Goal: Transaction & Acquisition: Obtain resource

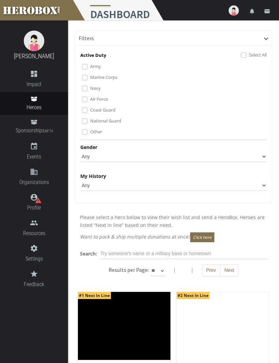
click at [90, 80] on label "Marine Corps" at bounding box center [103, 76] width 27 height 7
click at [90, 133] on label "Other" at bounding box center [96, 131] width 12 height 7
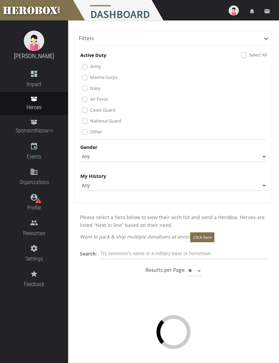
click at [90, 121] on label "National Guard" at bounding box center [105, 120] width 31 height 7
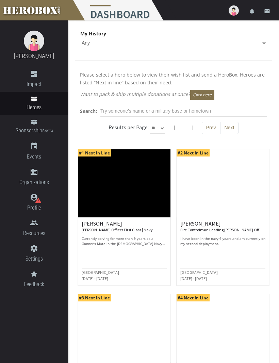
scroll to position [144, 0]
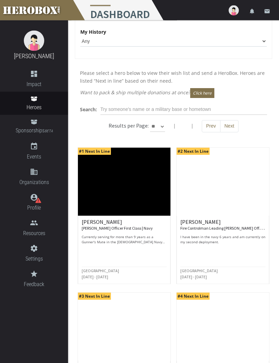
click at [109, 228] on small "[PERSON_NAME] Officer First Class | Navy" at bounding box center [117, 228] width 71 height 5
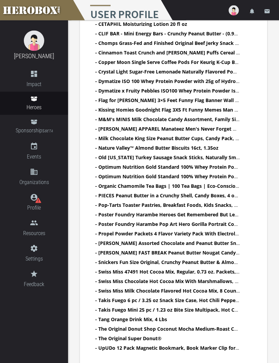
scroll to position [555, 0]
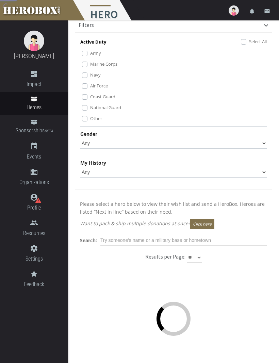
scroll to position [13, 0]
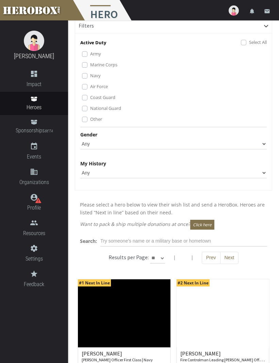
click at [90, 66] on label "Marine Corps" at bounding box center [103, 64] width 27 height 7
click at [90, 110] on label "National Guard" at bounding box center [105, 107] width 31 height 7
click at [90, 121] on label "Other" at bounding box center [96, 118] width 12 height 7
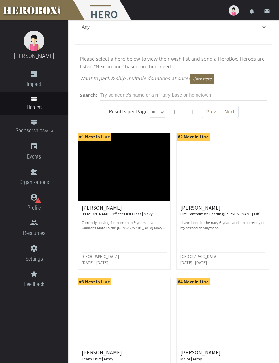
scroll to position [168, 0]
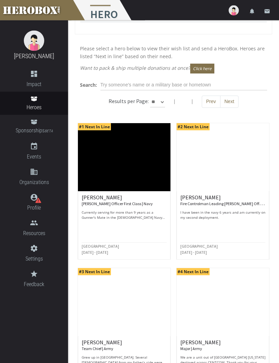
click at [222, 204] on small "Fire Controlman Leading [PERSON_NAME] Officer | Navy" at bounding box center [228, 203] width 97 height 7
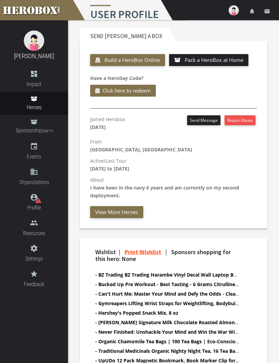
scroll to position [264, 0]
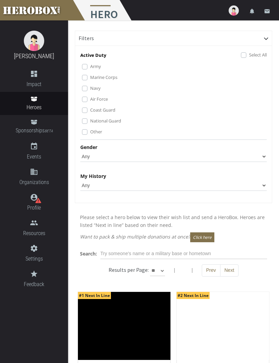
click at [265, 38] on icon at bounding box center [266, 38] width 4 height 2
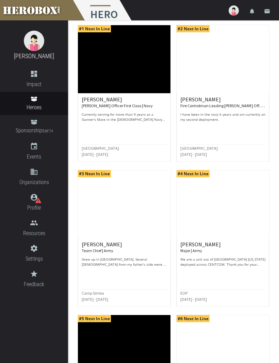
scroll to position [151, 0]
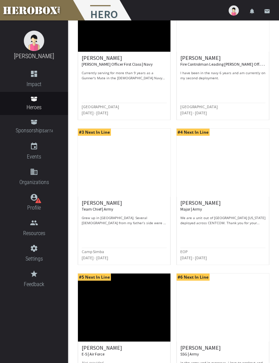
click at [97, 205] on h6 "[PERSON_NAME] Team Chief | Army" at bounding box center [124, 206] width 85 height 12
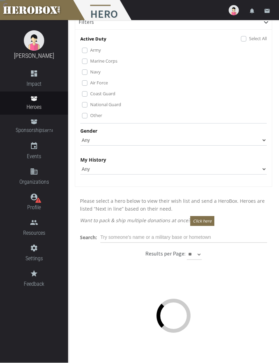
scroll to position [16, 0]
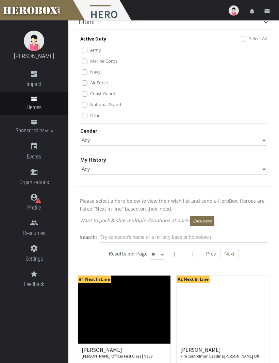
click at [90, 61] on label "Marine Corps" at bounding box center [103, 60] width 27 height 7
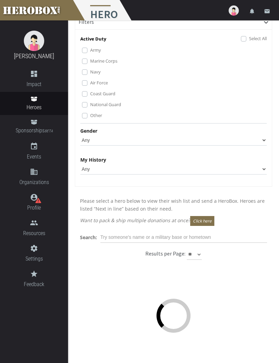
scroll to position [16, 0]
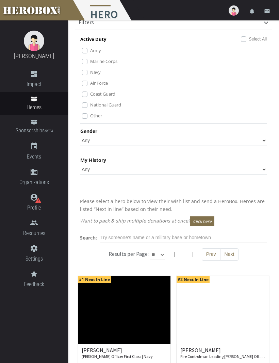
click at [90, 103] on label "National Guard" at bounding box center [105, 104] width 31 height 7
click at [90, 115] on label "Other" at bounding box center [96, 115] width 12 height 7
click at [264, 141] on select "Any [DEMOGRAPHIC_DATA] [DEMOGRAPHIC_DATA]" at bounding box center [173, 140] width 186 height 11
select select "[DEMOGRAPHIC_DATA]"
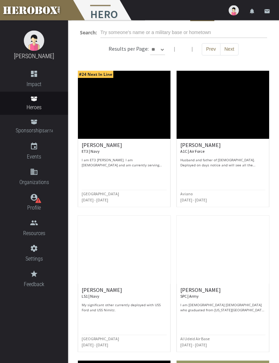
scroll to position [221, 0]
click at [147, 160] on p "I am ET3 [PERSON_NAME]. I am [DEMOGRAPHIC_DATA] and am currently serving active…" at bounding box center [124, 163] width 85 height 10
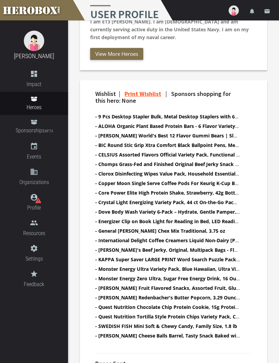
scroll to position [406, 0]
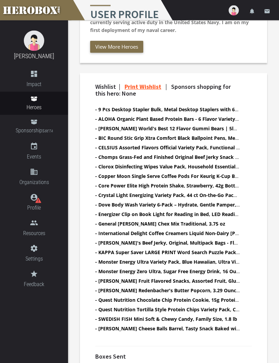
click at [0, 242] on link "settings Settings" at bounding box center [34, 254] width 68 height 26
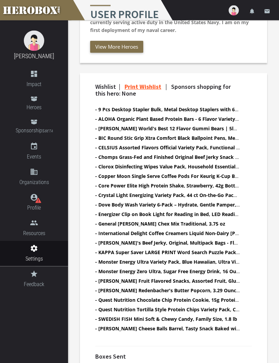
scroll to position [406, 0]
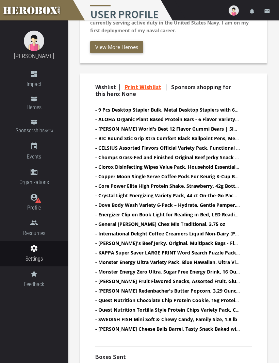
click at [228, 249] on li "- KAPPA Super Saver LARGE PRINT Word Search Puzzle Pack - (Pack of 6) Full Size…" at bounding box center [167, 253] width 145 height 8
click at [229, 252] on b "- KAPPA Super Saver LARGE PRINT Word Search Puzzle Pack - (Pack of 6) Full Size…" at bounding box center [198, 252] width 207 height 6
click at [215, 256] on ul "- 9 Pcs Desktop Stapler Bulk, Metal Desktop Staplers with 6000 Staples, Heavy D…" at bounding box center [167, 220] width 145 height 229
click at [158, 85] on link "Print Wishlist" at bounding box center [143, 87] width 37 height 8
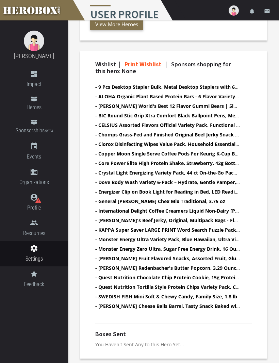
scroll to position [406, 0]
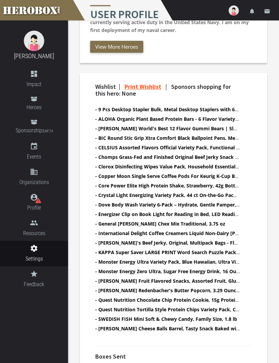
click at [155, 86] on link "Print Wishlist" at bounding box center [143, 87] width 37 height 8
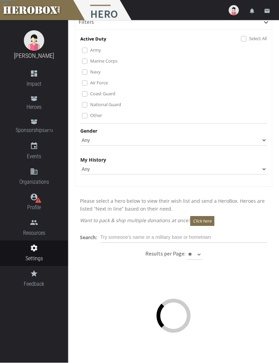
scroll to position [16, 0]
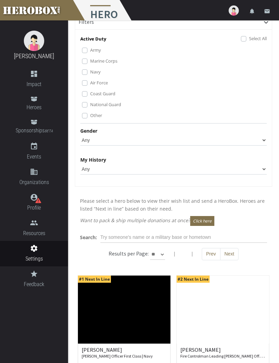
click at [90, 62] on label "Marine Corps" at bounding box center [103, 60] width 27 height 7
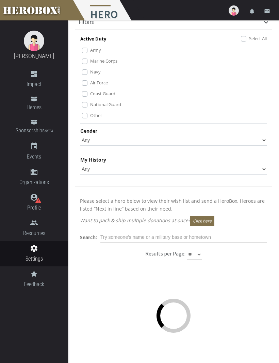
scroll to position [16, 0]
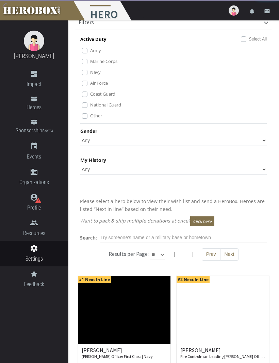
click at [90, 96] on label "Coast Guard" at bounding box center [102, 93] width 25 height 7
click at [90, 107] on label "National Guard" at bounding box center [105, 104] width 31 height 7
click at [90, 116] on label "Other" at bounding box center [96, 115] width 12 height 7
click at [256, 133] on div "Gender Any [DEMOGRAPHIC_DATA] [DEMOGRAPHIC_DATA]" at bounding box center [173, 136] width 186 height 19
click at [266, 139] on select "Any [DEMOGRAPHIC_DATA] [DEMOGRAPHIC_DATA]" at bounding box center [173, 140] width 186 height 11
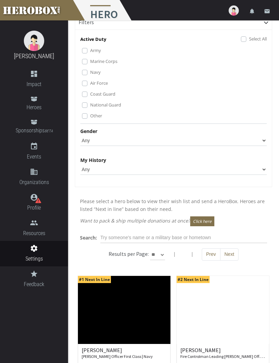
select select "[DEMOGRAPHIC_DATA]"
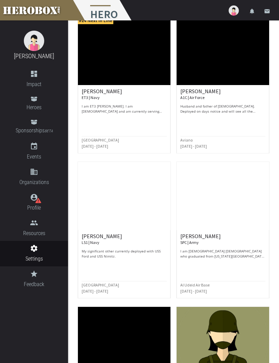
scroll to position [262, 0]
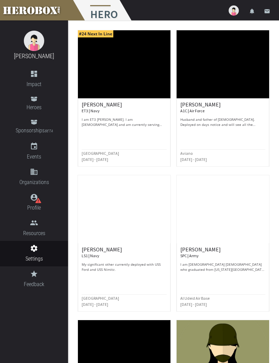
click at [247, 122] on p "Husband and father of [DEMOGRAPHIC_DATA]. Deployed on days notice and will see …" at bounding box center [222, 122] width 85 height 10
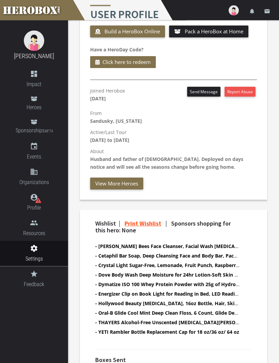
scroll to position [264, 0]
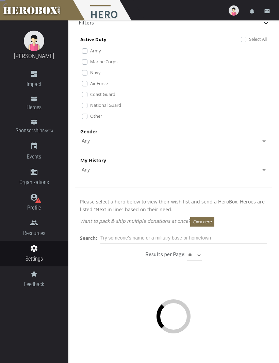
scroll to position [15, 0]
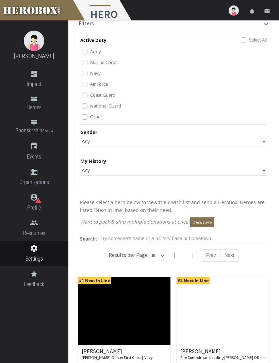
click at [90, 64] on label "Marine Corps" at bounding box center [103, 62] width 27 height 7
click at [90, 106] on label "National Guard" at bounding box center [105, 105] width 31 height 7
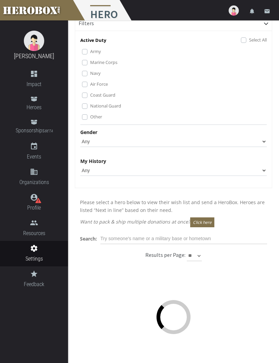
click at [90, 95] on label "Coast Guard" at bounding box center [102, 94] width 25 height 7
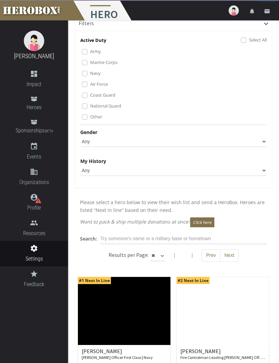
click at [90, 119] on label "Other" at bounding box center [96, 116] width 12 height 7
click at [265, 140] on select "Any [DEMOGRAPHIC_DATA] [DEMOGRAPHIC_DATA]" at bounding box center [173, 141] width 186 height 11
select select "[DEMOGRAPHIC_DATA]"
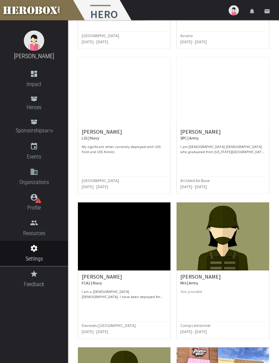
scroll to position [380, 0]
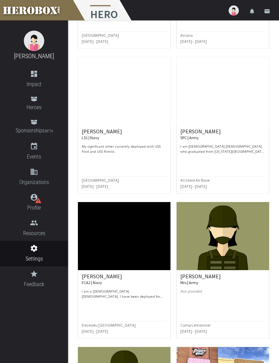
click at [225, 151] on p "I am [DEMOGRAPHIC_DATA] [DEMOGRAPHIC_DATA] who graduated from [US_STATE][GEOGRA…" at bounding box center [222, 149] width 85 height 10
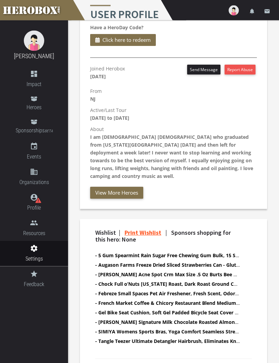
scroll to position [288, 0]
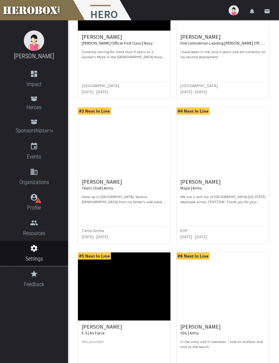
scroll to position [329, 0]
click at [232, 199] on p "We are a unit out of [GEOGRAPHIC_DATA] [US_STATE] deployed across CENTCOM. Than…" at bounding box center [222, 199] width 85 height 10
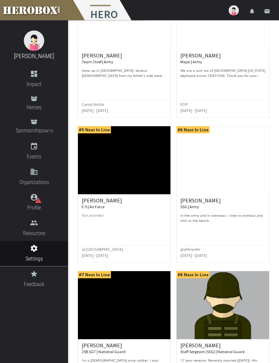
scroll to position [456, 0]
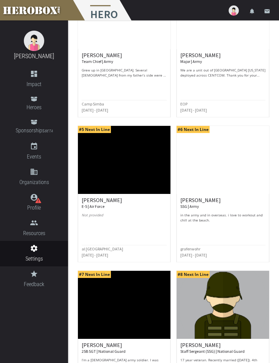
click at [123, 180] on img at bounding box center [124, 160] width 93 height 68
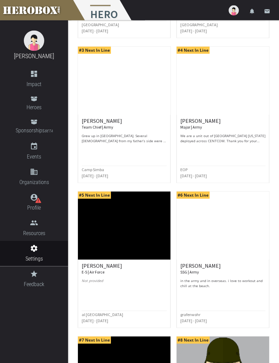
scroll to position [390, 0]
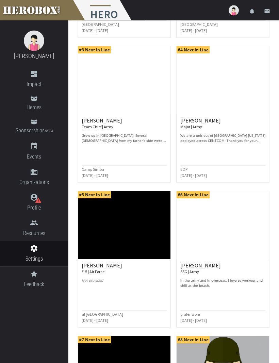
click at [195, 263] on h6 "[PERSON_NAME] SSG | Army" at bounding box center [222, 269] width 85 height 12
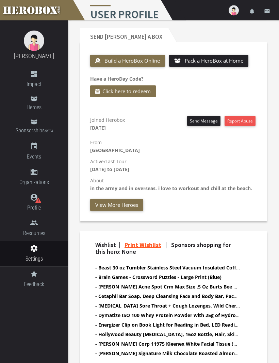
scroll to position [257, 0]
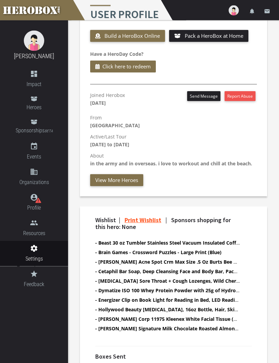
click at [152, 217] on link "Print Wishlist" at bounding box center [143, 220] width 37 height 8
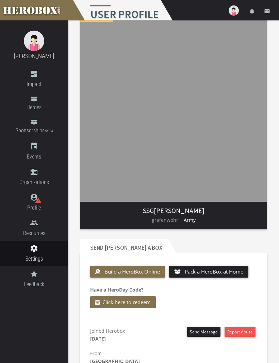
scroll to position [0, 0]
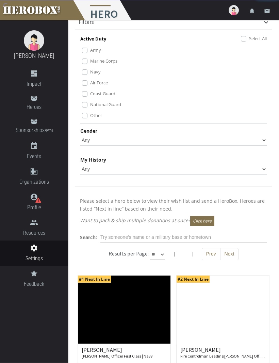
scroll to position [16, 0]
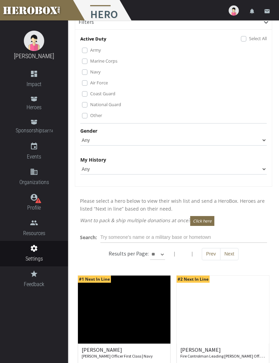
click at [90, 104] on label "National Guard" at bounding box center [105, 104] width 31 height 7
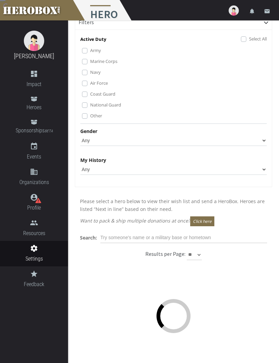
click at [90, 115] on label "Other" at bounding box center [96, 115] width 12 height 7
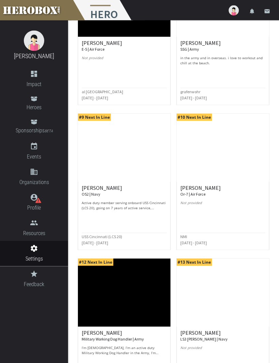
scroll to position [613, 0]
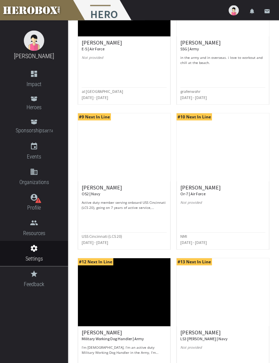
click at [118, 200] on p "Active duty member serving onboard USS Cincinnati (LCS 20), going on 7 years of…" at bounding box center [124, 205] width 85 height 10
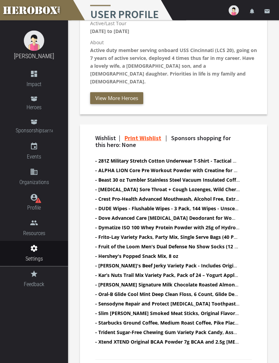
scroll to position [375, 0]
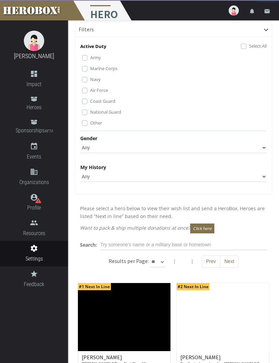
scroll to position [6, 0]
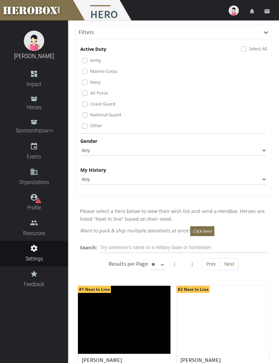
click at [90, 114] on label "National Guard" at bounding box center [105, 114] width 31 height 7
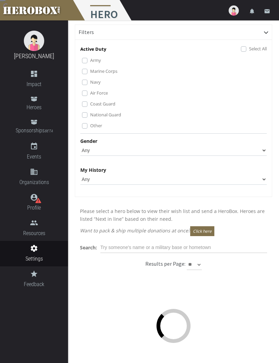
click at [90, 127] on label "Other" at bounding box center [96, 125] width 12 height 7
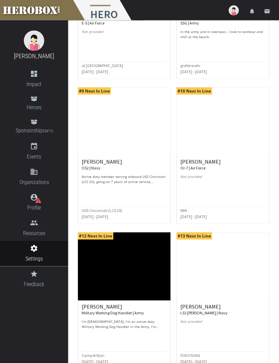
scroll to position [639, 0]
click at [193, 162] on h6 "[PERSON_NAME] Or-7 | Air Force" at bounding box center [222, 165] width 85 height 12
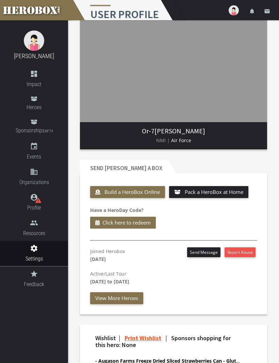
scroll to position [98, 0]
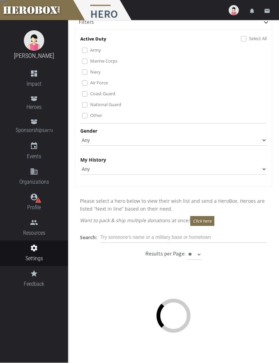
scroll to position [16, 0]
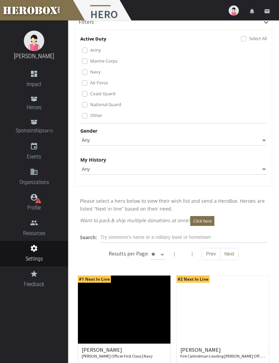
click at [90, 104] on label "National Guard" at bounding box center [105, 104] width 31 height 7
click at [90, 115] on label "Other" at bounding box center [96, 115] width 12 height 7
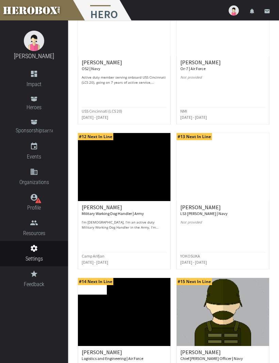
scroll to position [741, 0]
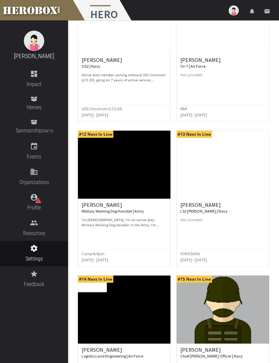
click at [94, 200] on div "[PERSON_NAME] Military Working Dog Handler | Army I’m [DEMOGRAPHIC_DATA], I’m a…" at bounding box center [124, 233] width 93 height 68
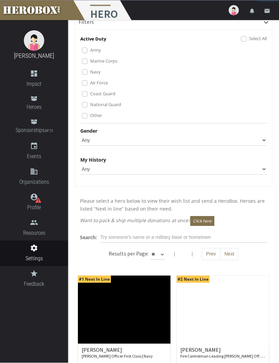
scroll to position [16, 0]
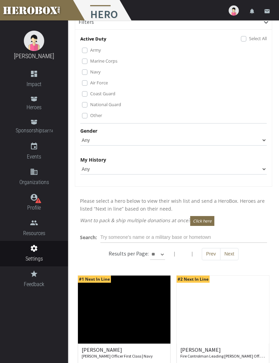
click at [90, 116] on label "Other" at bounding box center [96, 115] width 12 height 7
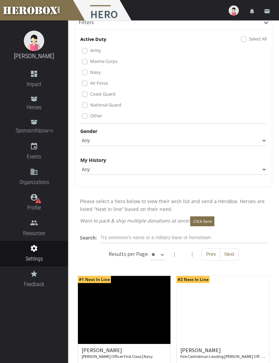
click at [90, 105] on label "National Guard" at bounding box center [105, 104] width 31 height 7
click at [90, 96] on label "Coast Guard" at bounding box center [102, 93] width 25 height 7
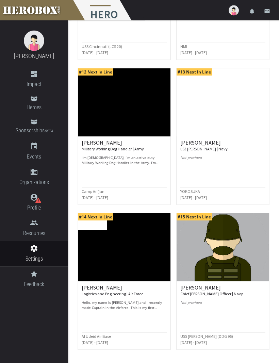
scroll to position [804, 0]
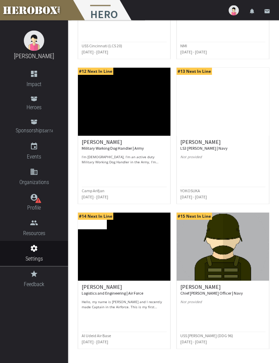
click at [198, 146] on small "LS3 [PERSON_NAME] | Navy" at bounding box center [203, 148] width 47 height 5
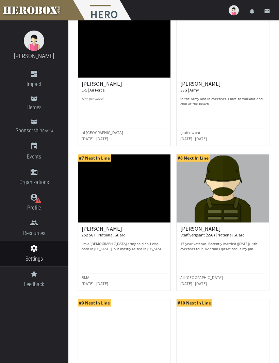
scroll to position [572, 0]
click at [205, 234] on small "Staff Sergeant (SSG) | National Guard" at bounding box center [212, 234] width 64 height 5
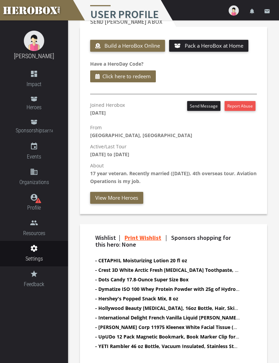
scroll to position [264, 0]
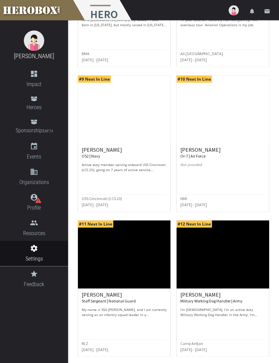
scroll to position [809, 0]
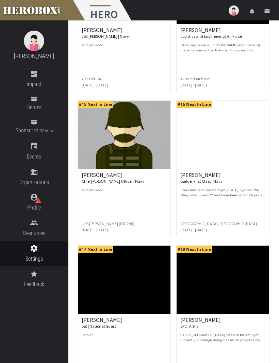
scroll to position [331, 0]
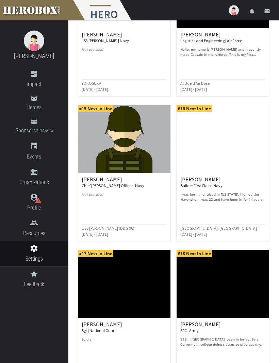
click at [104, 191] on div "[PERSON_NAME] Chief [PERSON_NAME] Officer | Navy Not provided" at bounding box center [124, 190] width 85 height 26
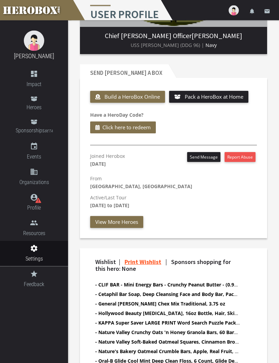
scroll to position [196, 0]
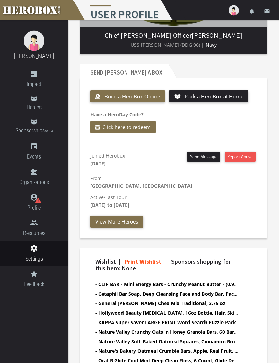
click at [149, 260] on link "Print Wishlist" at bounding box center [143, 262] width 37 height 8
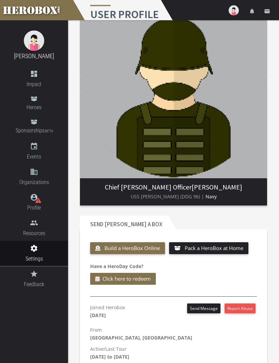
scroll to position [0, 0]
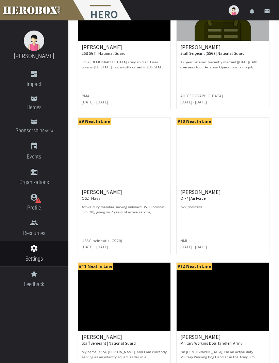
scroll to position [809, 0]
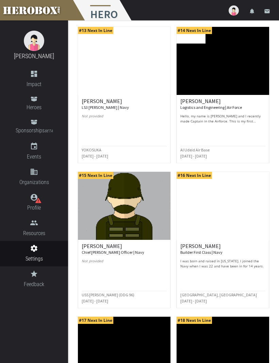
scroll to position [265, 0]
click at [98, 108] on small "LS3 [PERSON_NAME] | Navy" at bounding box center [105, 107] width 47 height 5
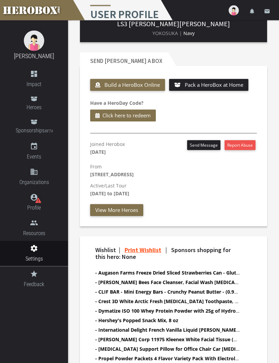
scroll to position [238, 0]
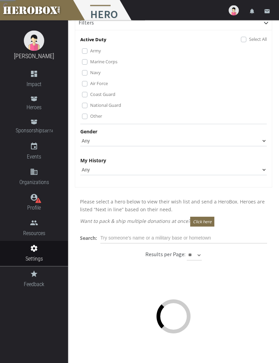
scroll to position [16, 0]
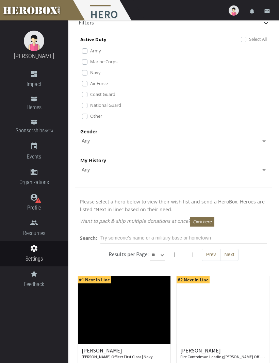
click at [250, 311] on img at bounding box center [223, 310] width 93 height 68
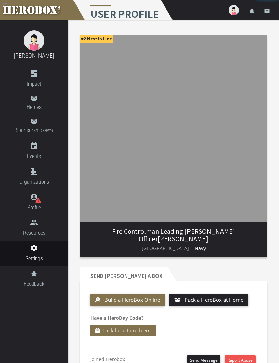
scroll to position [0, 0]
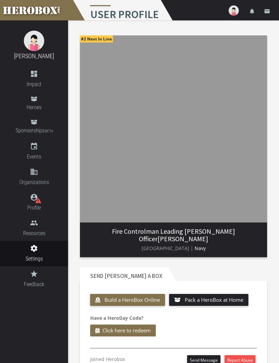
scroll to position [16, 0]
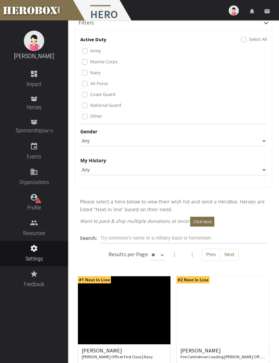
click at [228, 250] on button "Next" at bounding box center [229, 255] width 19 height 12
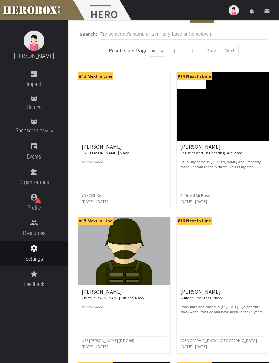
scroll to position [219, 0]
click at [232, 155] on small "Logistics and Engineering | Air Force" at bounding box center [211, 152] width 62 height 5
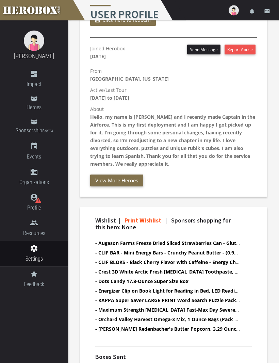
scroll to position [304, 0]
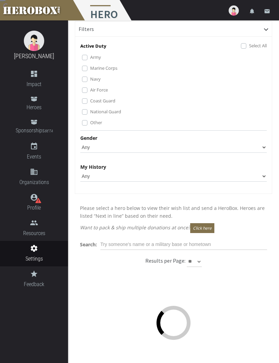
scroll to position [0, 0]
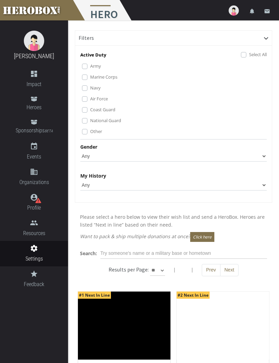
click at [231, 271] on button "Next" at bounding box center [229, 270] width 19 height 12
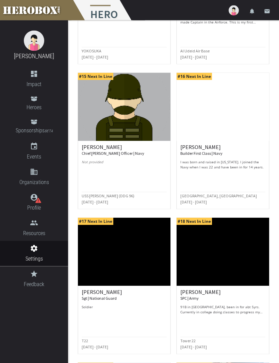
scroll to position [364, 0]
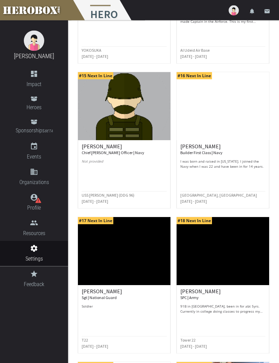
click at [198, 151] on small "Builder First Class | Navy" at bounding box center [201, 152] width 42 height 5
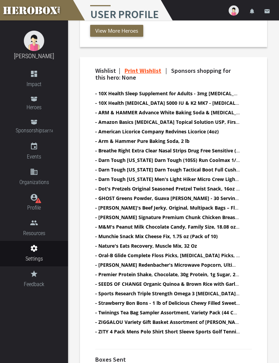
scroll to position [417, 0]
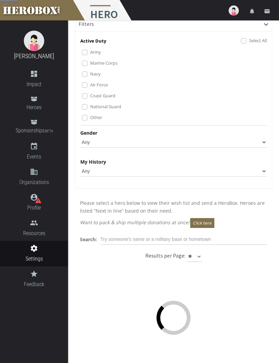
scroll to position [14, 0]
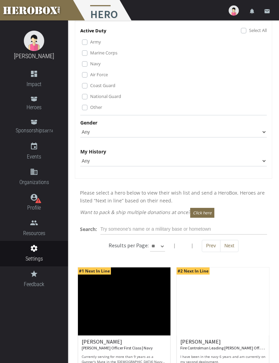
click at [231, 241] on button "Next" at bounding box center [229, 246] width 19 height 12
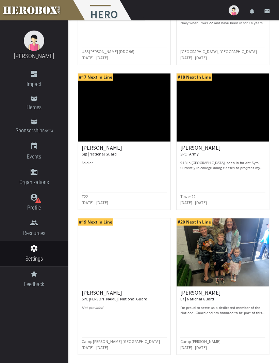
scroll to position [509, 0]
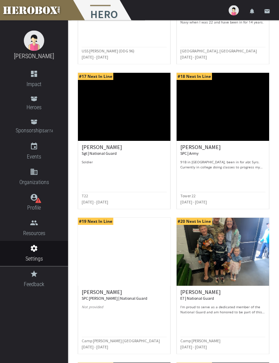
click at [248, 162] on p "91B in [GEOGRAPHIC_DATA], been in for abt 5yrs. Currently in college doing clas…" at bounding box center [222, 165] width 85 height 10
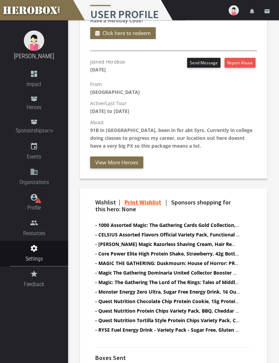
scroll to position [291, 0]
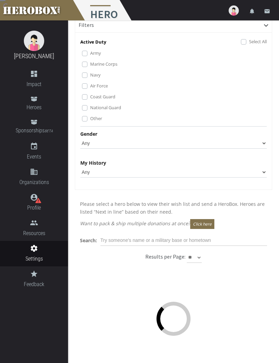
scroll to position [11, 0]
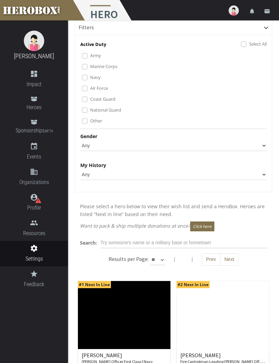
click at [228, 259] on button "Next" at bounding box center [229, 260] width 19 height 12
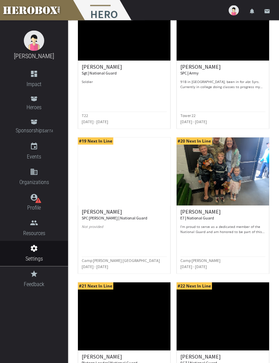
scroll to position [590, 0]
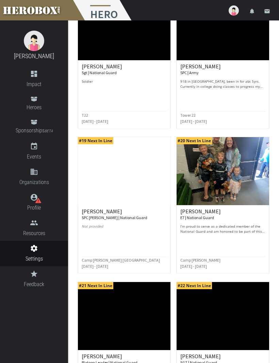
click at [125, 212] on h6 "[PERSON_NAME] SPC [PERSON_NAME] | National Guard" at bounding box center [124, 215] width 85 height 12
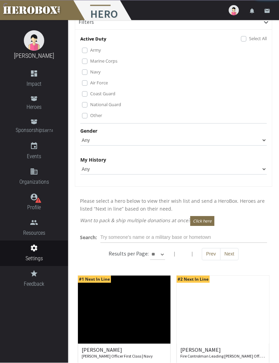
scroll to position [16, 0]
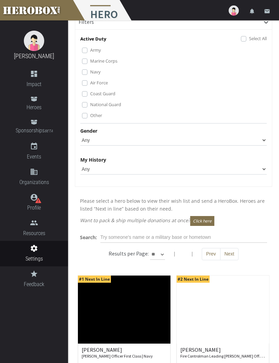
click at [90, 117] on label "Other" at bounding box center [96, 115] width 12 height 7
click at [90, 106] on label "National Guard" at bounding box center [105, 104] width 31 height 7
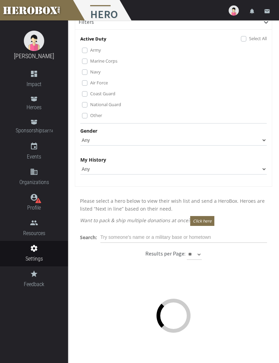
scroll to position [16, 0]
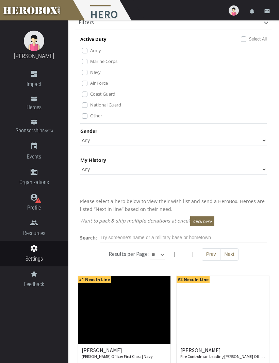
click at [162, 257] on select "** ** **" at bounding box center [157, 254] width 15 height 11
select select "*********"
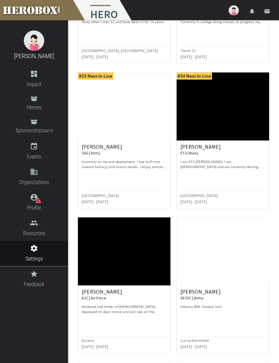
scroll to position [1234, 0]
click at [235, 159] on p "I am ET3 [PERSON_NAME]. I am [DEMOGRAPHIC_DATA] and am currently serving active…" at bounding box center [222, 164] width 85 height 10
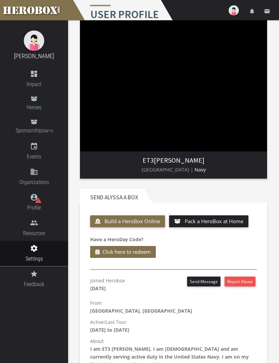
scroll to position [16, 0]
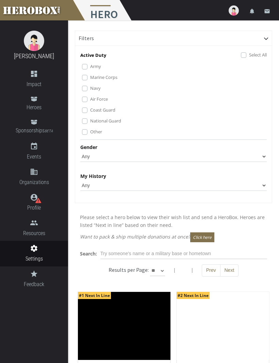
click at [161, 273] on select "** ** **" at bounding box center [157, 270] width 15 height 11
select select "*********"
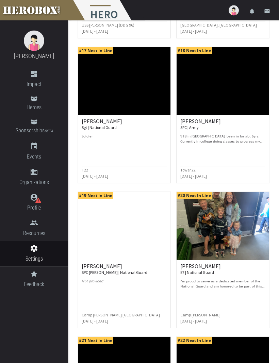
scroll to position [1405, 0]
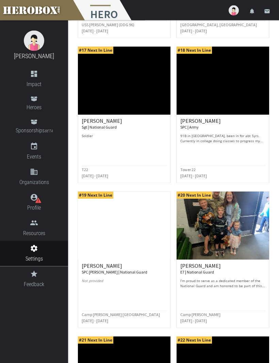
click at [246, 279] on p "I’m proud to serve as a dedicated member of the National Guard and am honored t…" at bounding box center [222, 284] width 85 height 10
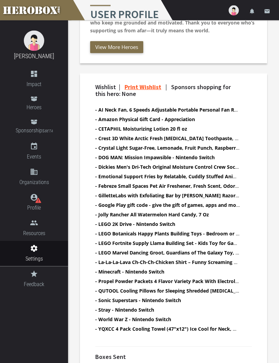
scroll to position [437, 0]
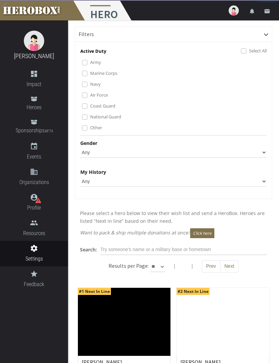
scroll to position [3, 0]
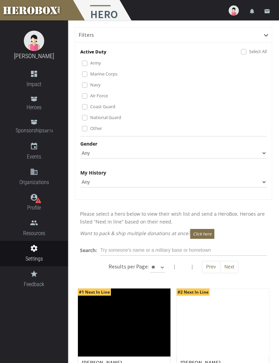
click at [162, 267] on select "** ** **" at bounding box center [157, 267] width 15 height 11
select select "*********"
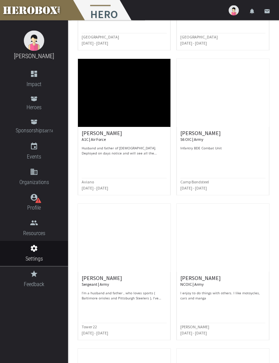
scroll to position [1973, 0]
click at [134, 289] on div "[PERSON_NAME] | Army I’m a husband and father , who loves sports ( Baltimore or…" at bounding box center [124, 288] width 85 height 26
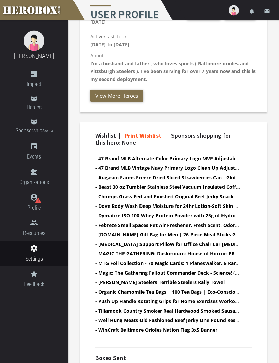
scroll to position [339, 0]
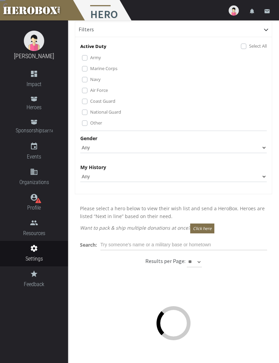
scroll to position [1, 0]
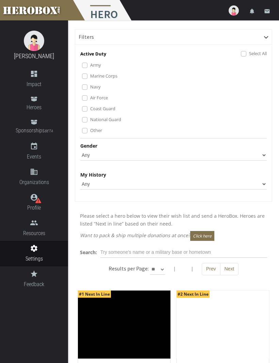
click at [162, 270] on select "** ** **" at bounding box center [157, 269] width 15 height 11
select select "*********"
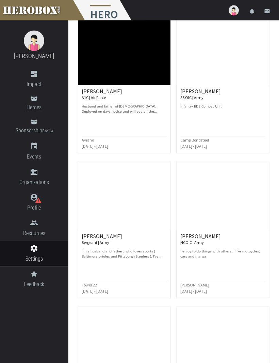
scroll to position [2014, 0]
click at [134, 110] on p "Husband and father of [DEMOGRAPHIC_DATA]. Deployed on days notice and will see …" at bounding box center [124, 109] width 85 height 10
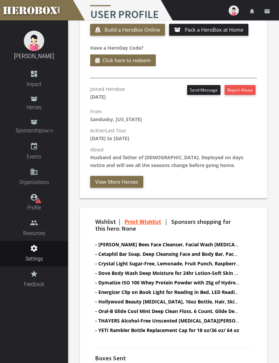
scroll to position [264, 0]
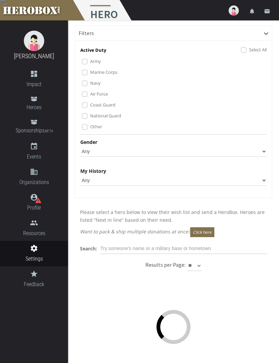
scroll to position [1, 0]
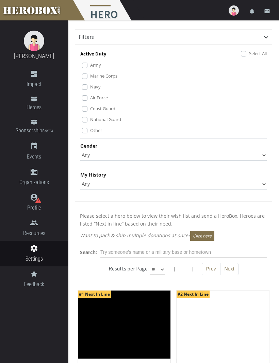
click at [162, 268] on select "** ** **" at bounding box center [157, 269] width 15 height 11
select select "*********"
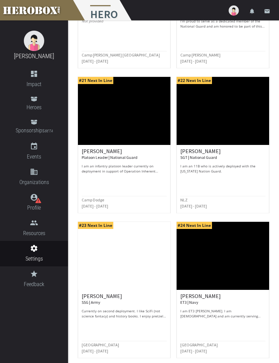
scroll to position [1679, 0]
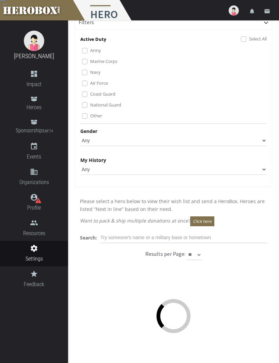
scroll to position [16, 0]
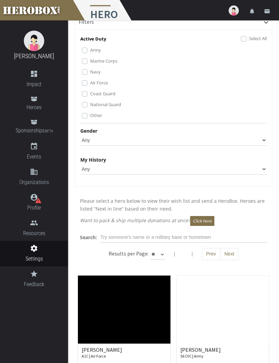
click at [256, 141] on select "Any [DEMOGRAPHIC_DATA] [DEMOGRAPHIC_DATA]" at bounding box center [173, 140] width 186 height 11
select select "[DEMOGRAPHIC_DATA]"
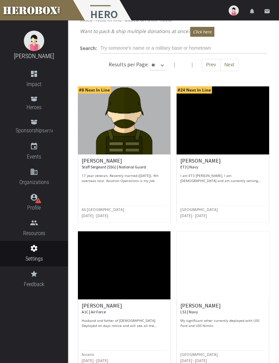
scroll to position [209, 0]
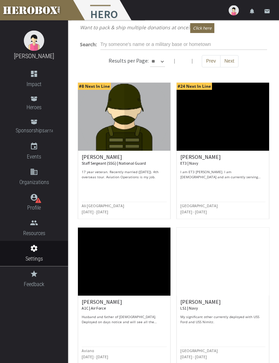
click at [222, 172] on p "I am ET3 [PERSON_NAME]. I am [DEMOGRAPHIC_DATA] and am currently serving active…" at bounding box center [222, 175] width 85 height 10
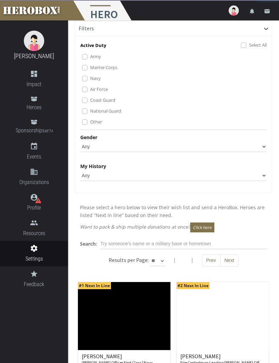
scroll to position [6, 0]
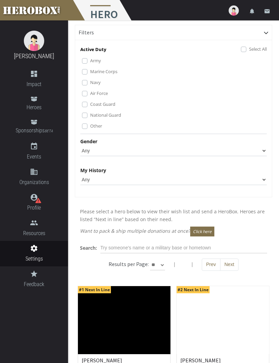
click at [261, 151] on select "Any [DEMOGRAPHIC_DATA] [DEMOGRAPHIC_DATA]" at bounding box center [173, 150] width 186 height 11
select select "[DEMOGRAPHIC_DATA]"
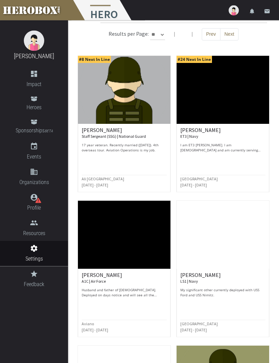
scroll to position [235, 0]
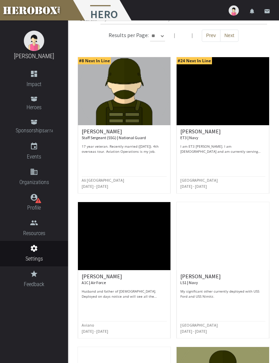
click at [118, 135] on small "Staff Sergeant (SSG) | National Guard" at bounding box center [114, 137] width 64 height 5
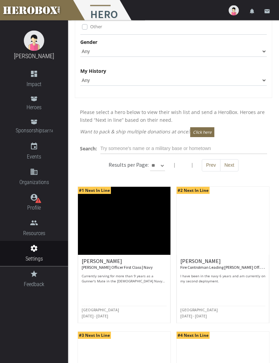
scroll to position [105, 0]
click at [137, 273] on div "[PERSON_NAME] Officer First Class | Navy Currently serving for more than 9 year…" at bounding box center [124, 271] width 85 height 26
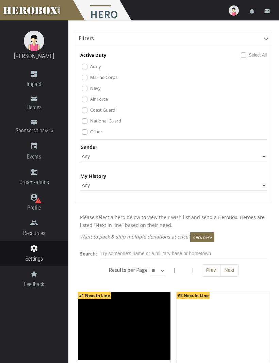
click at [90, 120] on label "National Guard" at bounding box center [105, 120] width 31 height 7
click at [90, 122] on label "National Guard" at bounding box center [105, 120] width 31 height 7
click at [229, 268] on button "Next" at bounding box center [229, 270] width 19 height 12
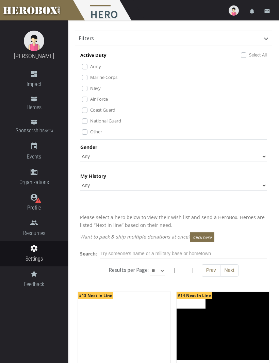
click at [229, 271] on button "Next" at bounding box center [229, 270] width 19 height 12
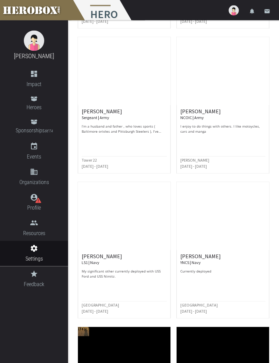
scroll to position [400, 0]
click at [203, 129] on p "I enjoy to do things with others. I like motoycles, cars and manga" at bounding box center [222, 129] width 85 height 10
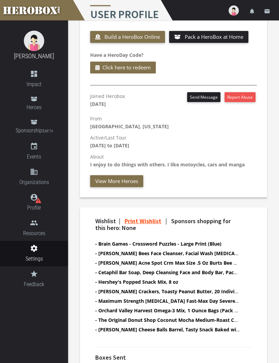
scroll to position [257, 0]
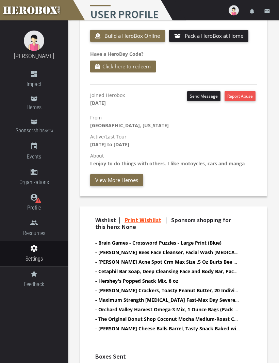
click at [157, 221] on link "Print Wishlist" at bounding box center [143, 220] width 37 height 8
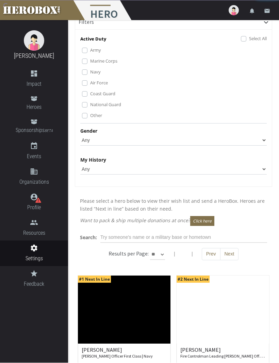
scroll to position [16, 0]
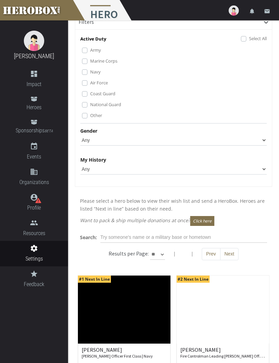
click at [162, 256] on select "** ** **" at bounding box center [157, 254] width 15 height 11
select select "*********"
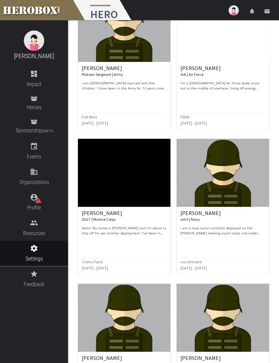
scroll to position [2762, 0]
click at [242, 82] on p "I’m a [DEMOGRAPHIC_DATA] Air Force dude stuck out in the middle of nowhere, liv…" at bounding box center [222, 86] width 85 height 10
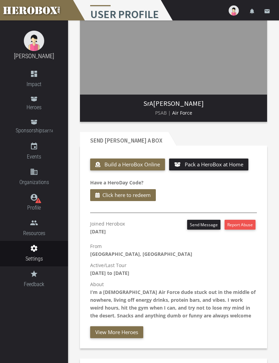
scroll to position [128, 0]
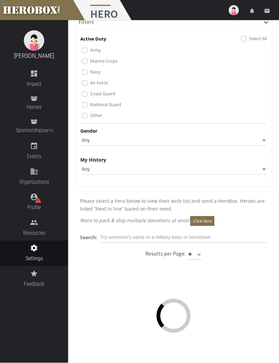
scroll to position [16, 0]
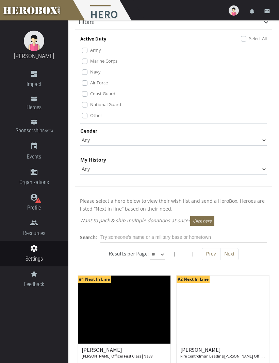
click at [160, 257] on select "** ** **" at bounding box center [157, 254] width 15 height 11
select select "*********"
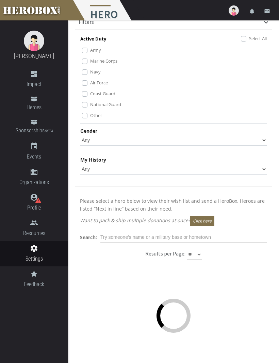
scroll to position [16, 0]
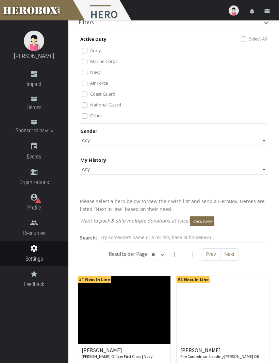
click at [229, 252] on button "Next" at bounding box center [229, 254] width 19 height 12
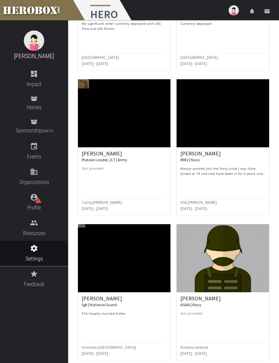
scroll to position [648, 0]
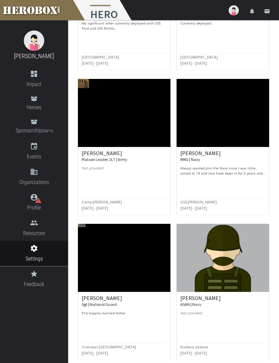
click at [110, 159] on small "Platoon Leader, 2LT | Army" at bounding box center [105, 159] width 46 height 5
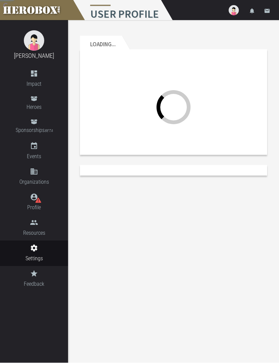
scroll to position [0, 0]
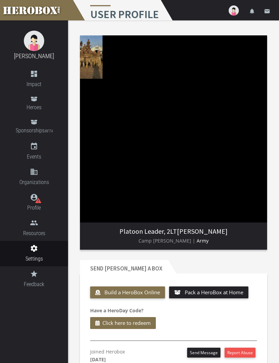
click at [98, 65] on img at bounding box center [173, 128] width 187 height 187
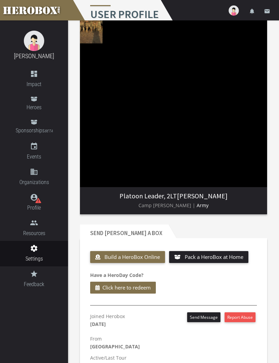
scroll to position [0, 0]
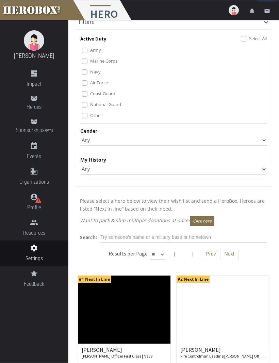
scroll to position [16, 0]
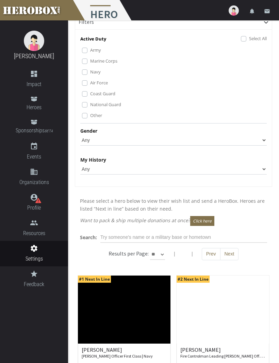
click at [163, 256] on select "** ** **" at bounding box center [157, 254] width 15 height 11
select select "*********"
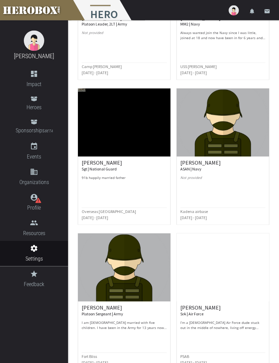
scroll to position [2523, 0]
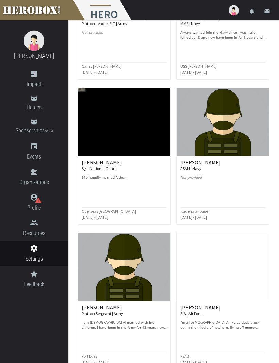
click at [192, 164] on h6 "[PERSON_NAME] | Navy" at bounding box center [222, 166] width 85 height 12
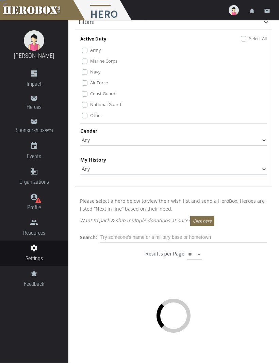
scroll to position [16, 0]
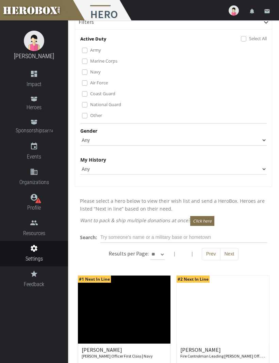
click at [163, 255] on select "** ** **" at bounding box center [157, 254] width 15 height 11
select select "*********"
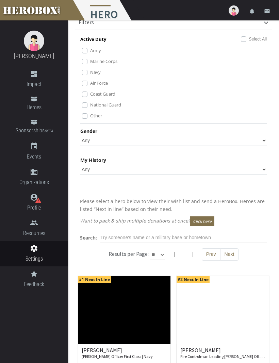
click at [230, 252] on button "Next" at bounding box center [229, 254] width 19 height 12
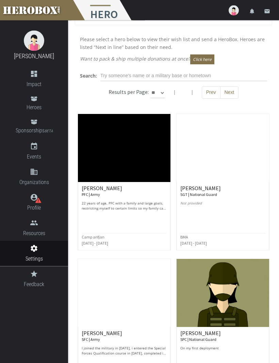
scroll to position [179, 0]
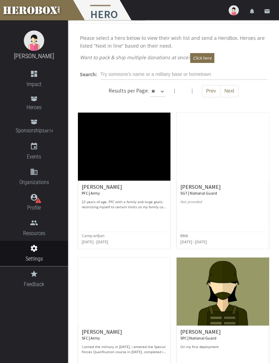
click at [125, 198] on div "[PERSON_NAME] PFC | Army 22 years of age, PFC with a family and large goals, re…" at bounding box center [124, 197] width 85 height 26
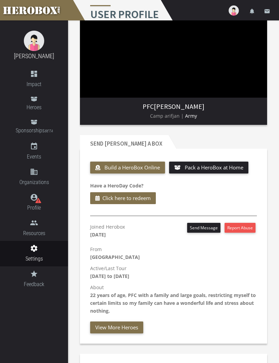
scroll to position [125, 0]
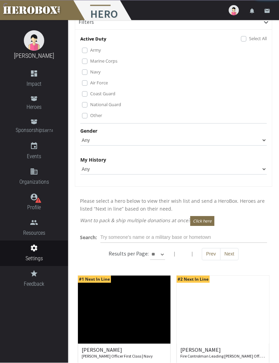
scroll to position [16, 0]
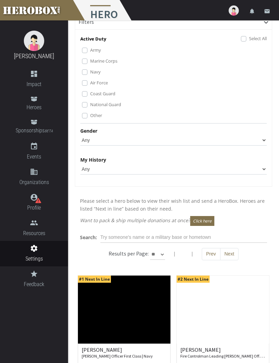
click at [162, 255] on select "** ** **" at bounding box center [157, 254] width 15 height 11
select select "*********"
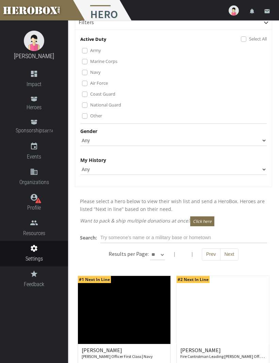
click at [231, 253] on button "Next" at bounding box center [229, 254] width 19 height 12
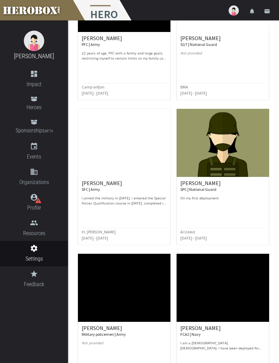
scroll to position [341, 0]
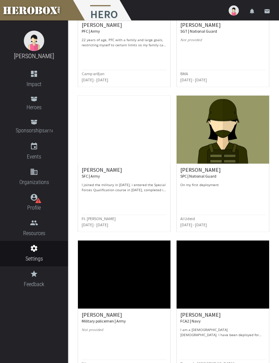
click at [199, 172] on h6 "[PERSON_NAME] SPC | National Guard" at bounding box center [222, 173] width 85 height 12
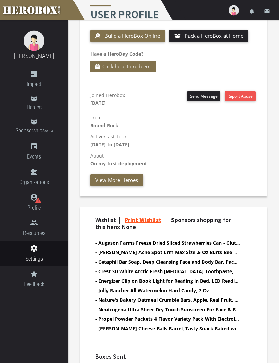
scroll to position [257, 0]
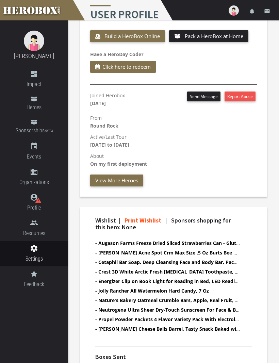
click at [226, 252] on b "- [PERSON_NAME] Acne Spot Crm Max Size .5 Oz Burts Bee Acne Max Sport Cream 0.5…" at bounding box center [198, 252] width 206 height 6
click at [149, 221] on link "Print Wishlist" at bounding box center [143, 220] width 37 height 8
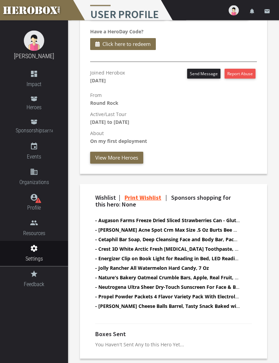
scroll to position [279, 0]
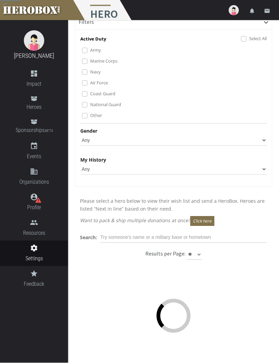
scroll to position [16, 0]
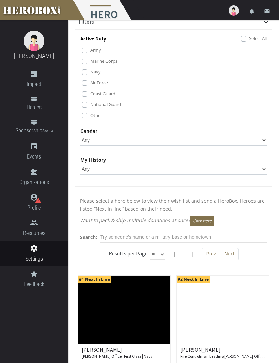
click at [160, 256] on select "** ** **" at bounding box center [157, 254] width 15 height 11
select select "*********"
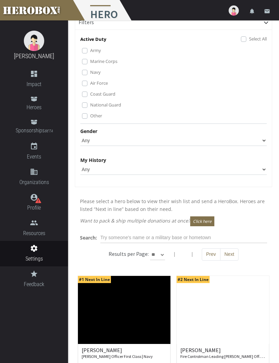
click at [232, 254] on button "Next" at bounding box center [229, 254] width 19 height 12
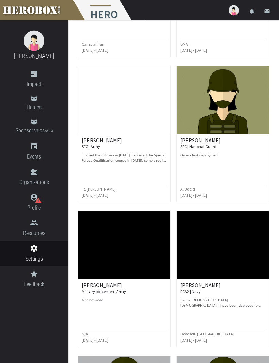
scroll to position [371, 0]
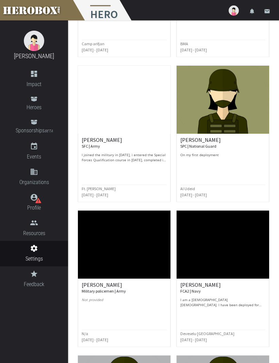
click at [134, 157] on p "I joined the military in [DATE], i entered the Special Forces Qualification cou…" at bounding box center [124, 157] width 85 height 10
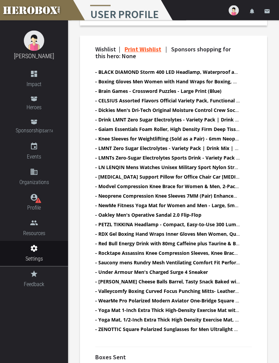
scroll to position [483, 0]
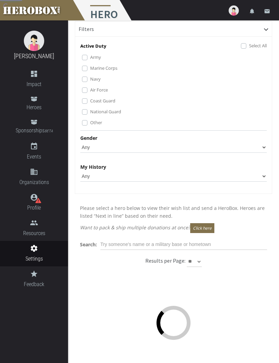
scroll to position [7, 0]
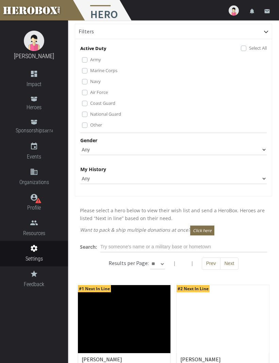
click at [162, 265] on select "** ** **" at bounding box center [157, 264] width 15 height 11
select select "*********"
click at [233, 265] on button "Next" at bounding box center [229, 264] width 19 height 12
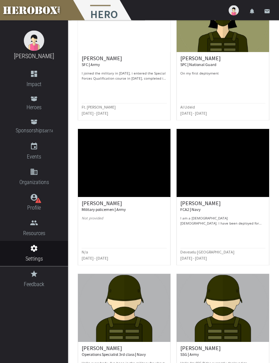
scroll to position [453, 0]
click at [210, 223] on p "I am a [DEMOGRAPHIC_DATA] [DEMOGRAPHIC_DATA]. I have been deployed for almost 2…" at bounding box center [222, 221] width 85 height 10
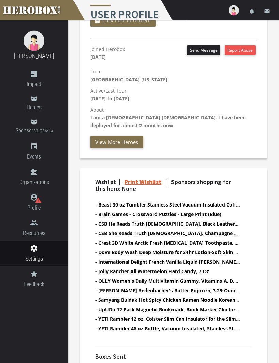
scroll to position [303, 0]
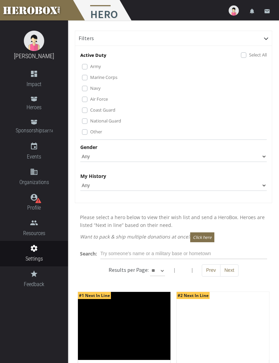
click at [162, 272] on select "** ** **" at bounding box center [157, 270] width 15 height 11
select select "*********"
click at [231, 270] on button "Next" at bounding box center [229, 270] width 19 height 12
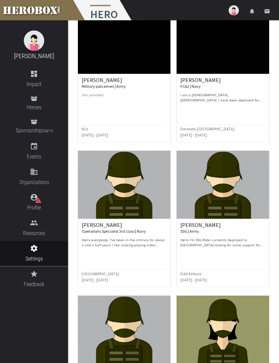
scroll to position [576, 0]
click at [244, 242] on p "Hello I'm SSG Rider currently deployed to [GEOGRAPHIC_DATA] looking for some su…" at bounding box center [222, 243] width 85 height 10
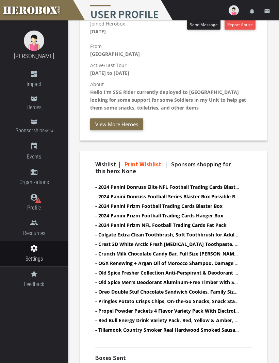
scroll to position [329, 0]
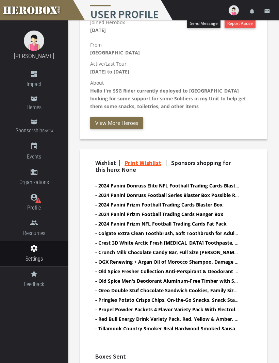
click at [115, 9] on h1 "User Profile" at bounding box center [122, 10] width 103 height 20
click at [107, 17] on h1 "User Profile" at bounding box center [122, 10] width 103 height 20
click at [118, 5] on h1 "User Profile" at bounding box center [122, 10] width 103 height 20
click at [197, 363] on div "Wishlist | Print Wishlist | Sponsors shopping for this hero: None - 2024 Panini…" at bounding box center [173, 266] width 187 height 232
click at [206, 243] on b "- Crest 3D White Arctic Fresh [MEDICAL_DATA] Toothpaste, 3.8 oz, Pack of 3" at bounding box center [183, 243] width 177 height 6
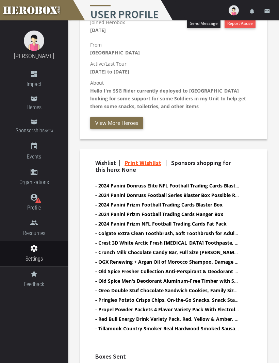
click at [193, 363] on div "Wishlist | Print Wishlist | Sponsors shopping for this hero: None - 2024 Panini…" at bounding box center [173, 266] width 187 height 232
click at [206, 243] on b "- Crest 3D White Arctic Fresh [MEDICAL_DATA] Toothpaste, 3.8 oz, Pack of 3" at bounding box center [183, 243] width 177 height 6
click at [205, 243] on b "- Crest 3D White Arctic Fresh [MEDICAL_DATA] Toothpaste, 3.8 oz, Pack of 3" at bounding box center [183, 243] width 177 height 6
click at [180, 242] on b "- Crest 3D White Arctic Fresh [MEDICAL_DATA] Toothpaste, 3.8 oz, Pack of 3" at bounding box center [183, 243] width 177 height 6
click at [206, 243] on b "- Crest 3D White Arctic Fresh [MEDICAL_DATA] Toothpaste, 3.8 oz, Pack of 3" at bounding box center [183, 243] width 177 height 6
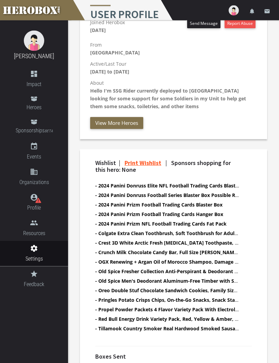
click at [206, 243] on b "- Crest 3D White Arctic Fresh [MEDICAL_DATA] Toothpaste, 3.8 oz, Pack of 3" at bounding box center [183, 243] width 177 height 6
click at [186, 183] on b "- 2024 Panini Donruss Elite NFL Football Trading Cards Blaster Box" at bounding box center [172, 186] width 155 height 6
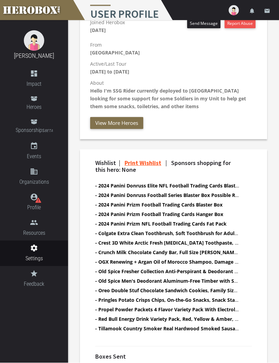
click at [177, 268] on b "- Old Spice Fresher Collection Anti-Perspirant & Deodorant Timber - 2.6 oz, Pac…" at bounding box center [194, 271] width 198 height 6
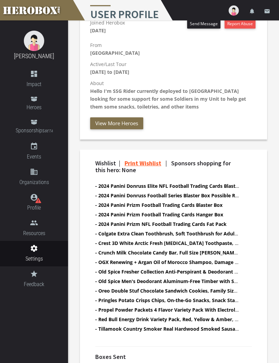
click at [200, 317] on b "- Red Bull Energy Drink Variety Pack, Red, Yellow & Amber, with 80mg Caffeine p…" at bounding box center [249, 319] width 309 height 6
click at [264, 354] on div "Wishlist | Print Wishlist | Sponsors shopping for this hero: None - 2024 Panini…" at bounding box center [173, 266] width 187 height 232
click at [202, 233] on b "- Colgate Extra Clean Toothbrush, Soft Toothbrush for Adults Packaging May Vary…" at bounding box center [201, 233] width 213 height 6
click at [228, 231] on b "- Colgate Extra Clean Toothbrush, Soft Toothbrush for Adults Packaging May Vary…" at bounding box center [201, 233] width 213 height 6
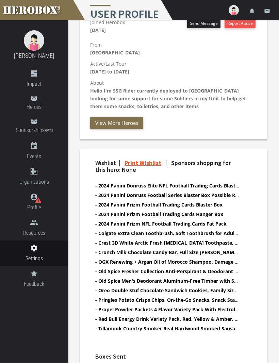
click at [183, 243] on b "- Crest 3D White Arctic Fresh [MEDICAL_DATA] Toothpaste, 3.8 oz, Pack of 3" at bounding box center [183, 243] width 177 height 6
click at [187, 214] on b "- 2024 Panini Prizm Football Trading Cards Hanger Box" at bounding box center [159, 214] width 128 height 6
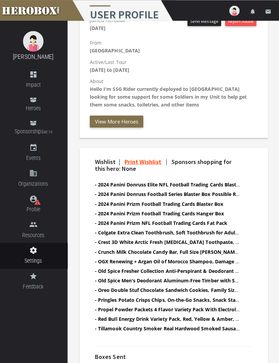
scroll to position [332, 0]
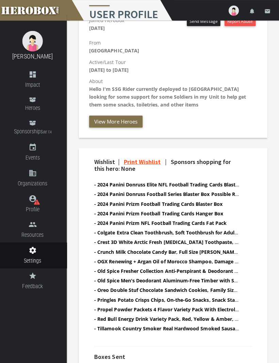
click at [207, 268] on b "- Old Spice Fresher Collection Anti-Perspirant & Deodorant Timber - 2.6 oz, Pac…" at bounding box center [194, 269] width 198 height 6
